Goal: Transaction & Acquisition: Purchase product/service

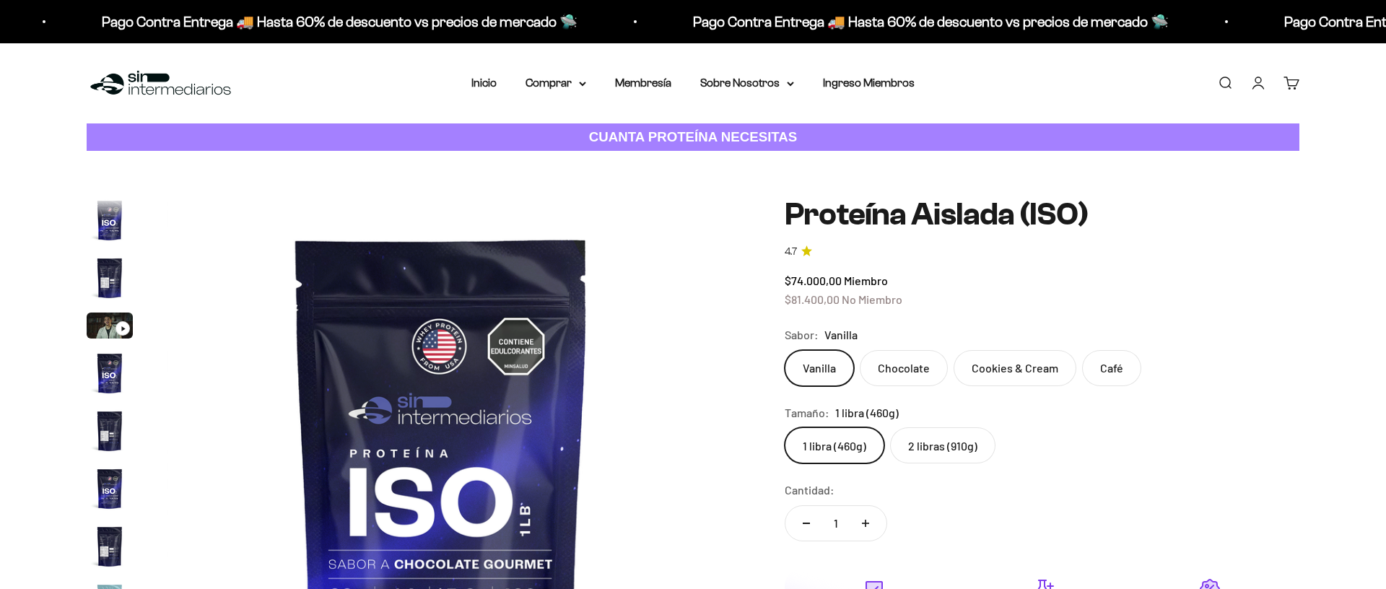
click at [778, 422] on div "Zoom Ir al artículo 1 Ir al artículo 2 Ir al artículo 3 Ir al artículo 4 Ir al …" at bounding box center [693, 472] width 1213 height 550
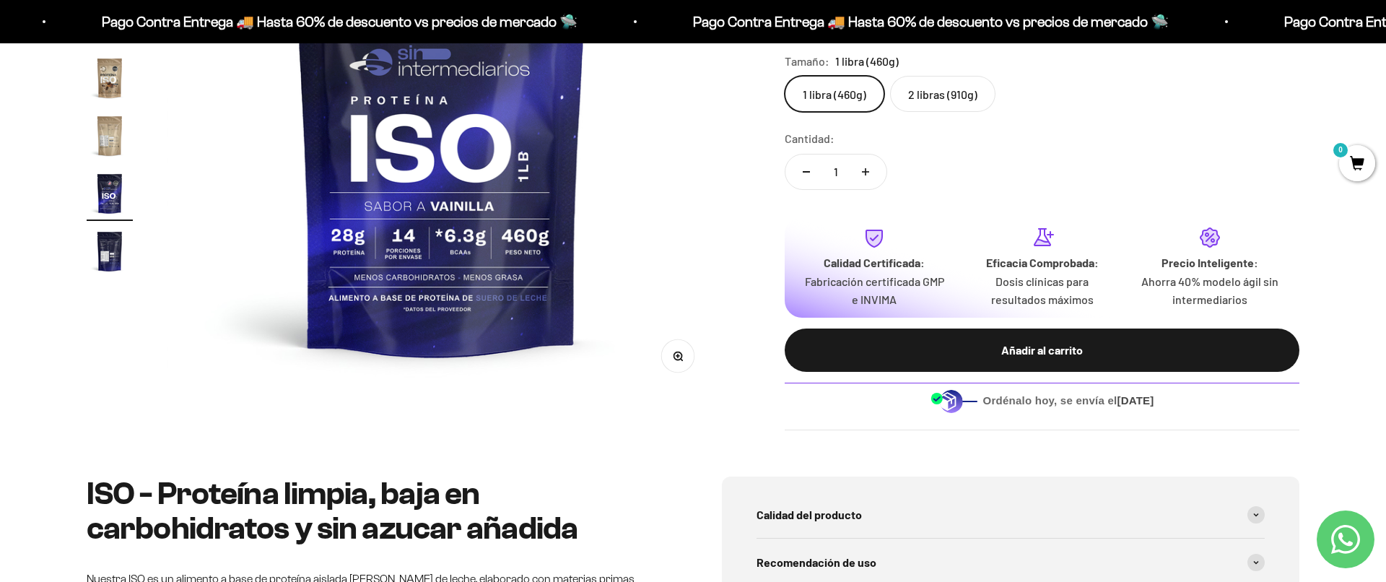
scroll to position [363, 0]
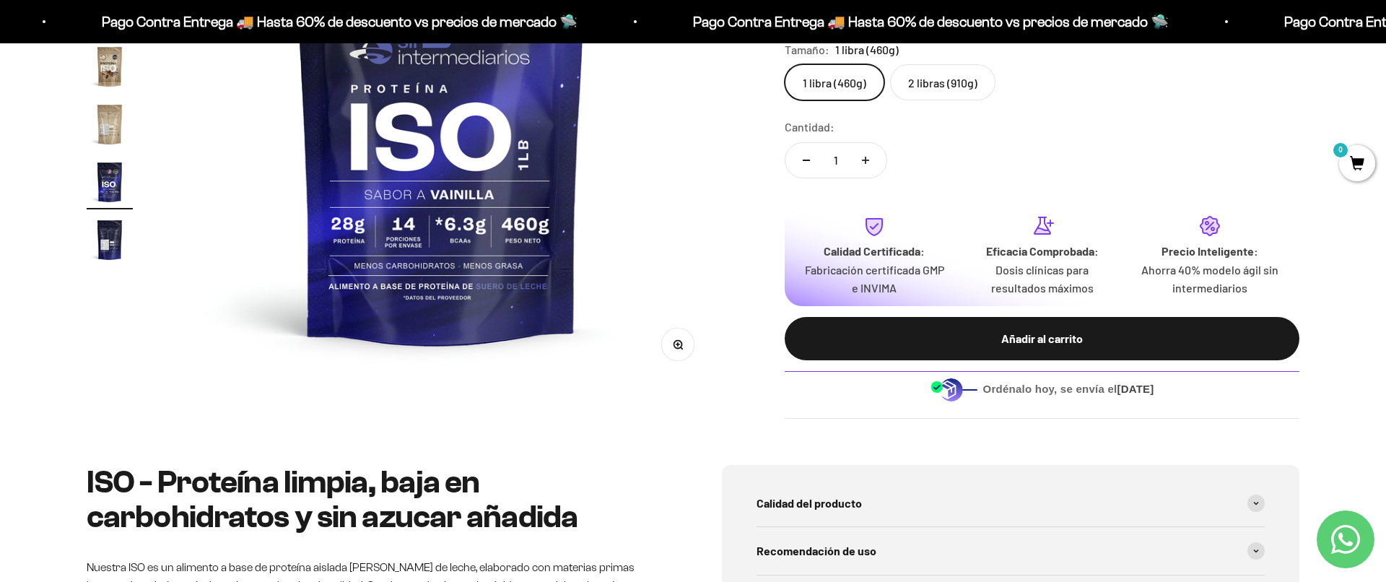
drag, startPoint x: 976, startPoint y: 388, endPoint x: 1170, endPoint y: 391, distance: 194.2
click at [1170, 391] on div "Ordénalo [DATE], se envía el [DATE]" at bounding box center [1042, 389] width 515 height 36
drag, startPoint x: 978, startPoint y: 388, endPoint x: 1232, endPoint y: 415, distance: 254.9
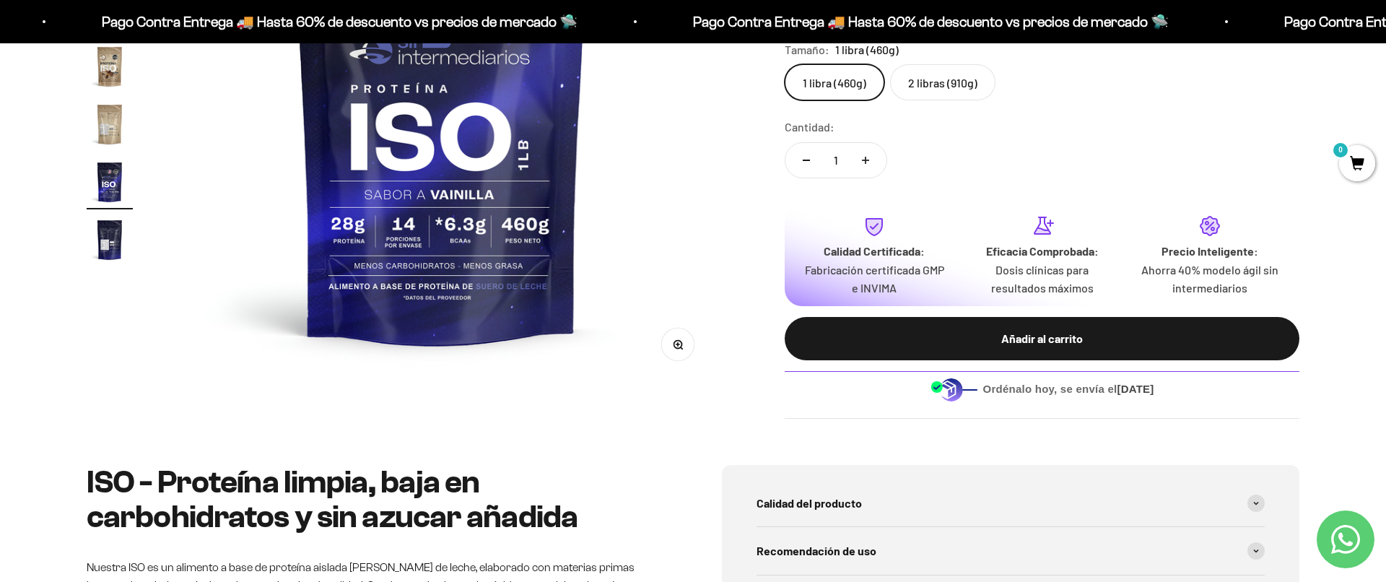
click at [1232, 416] on div "Ordénalo [DATE], se envía el [DATE]" at bounding box center [1042, 389] width 515 height 58
click at [1232, 415] on div "Ordénalo [DATE], se envía el [DATE]" at bounding box center [1042, 389] width 515 height 58
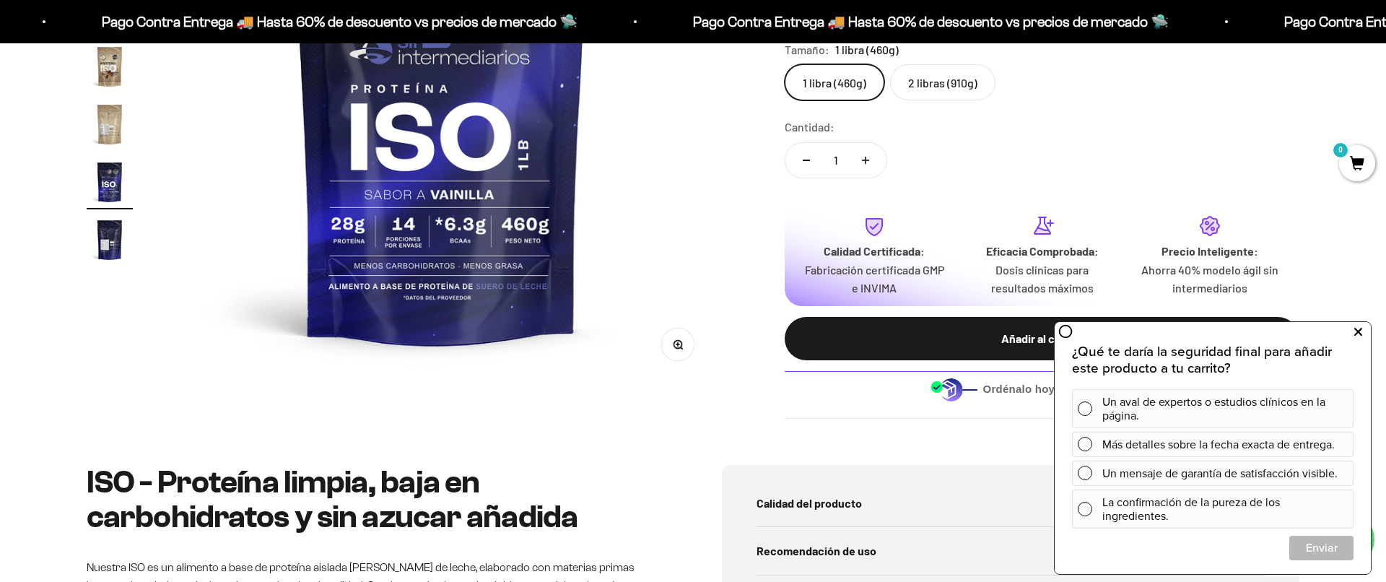
click at [1362, 334] on button at bounding box center [1358, 332] width 26 height 23
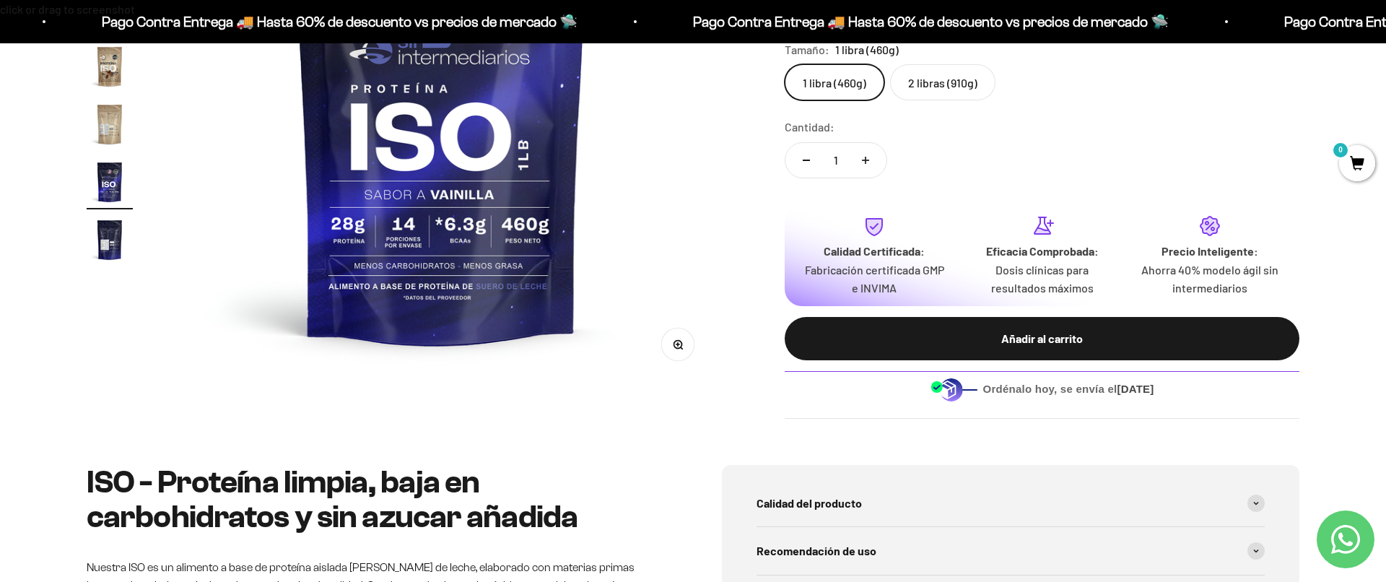
click at [764, 290] on div "click or drag to screenshot" at bounding box center [693, 291] width 1386 height 582
click at [763, 282] on div "1x1" at bounding box center [693, 291] width 1386 height 582
